Goal: Task Accomplishment & Management: Manage account settings

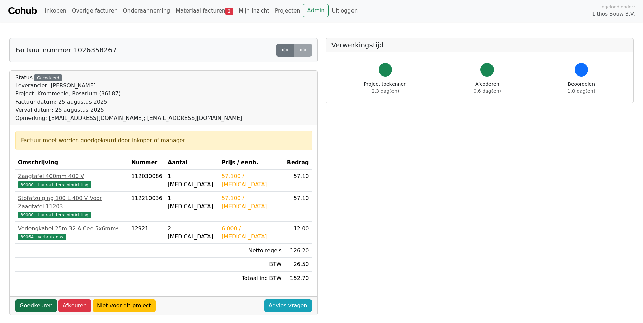
click at [33, 300] on link "Goedkeuren" at bounding box center [36, 306] width 42 height 13
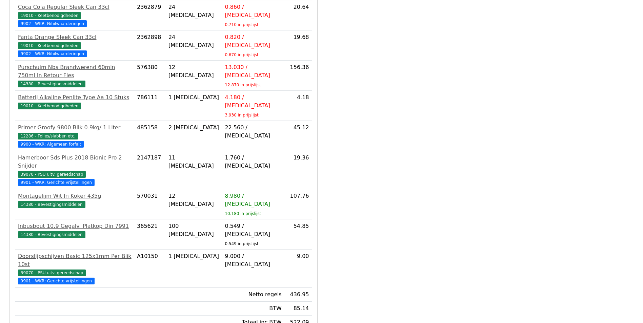
scroll to position [179, 0]
